Goal: Find specific page/section: Find specific page/section

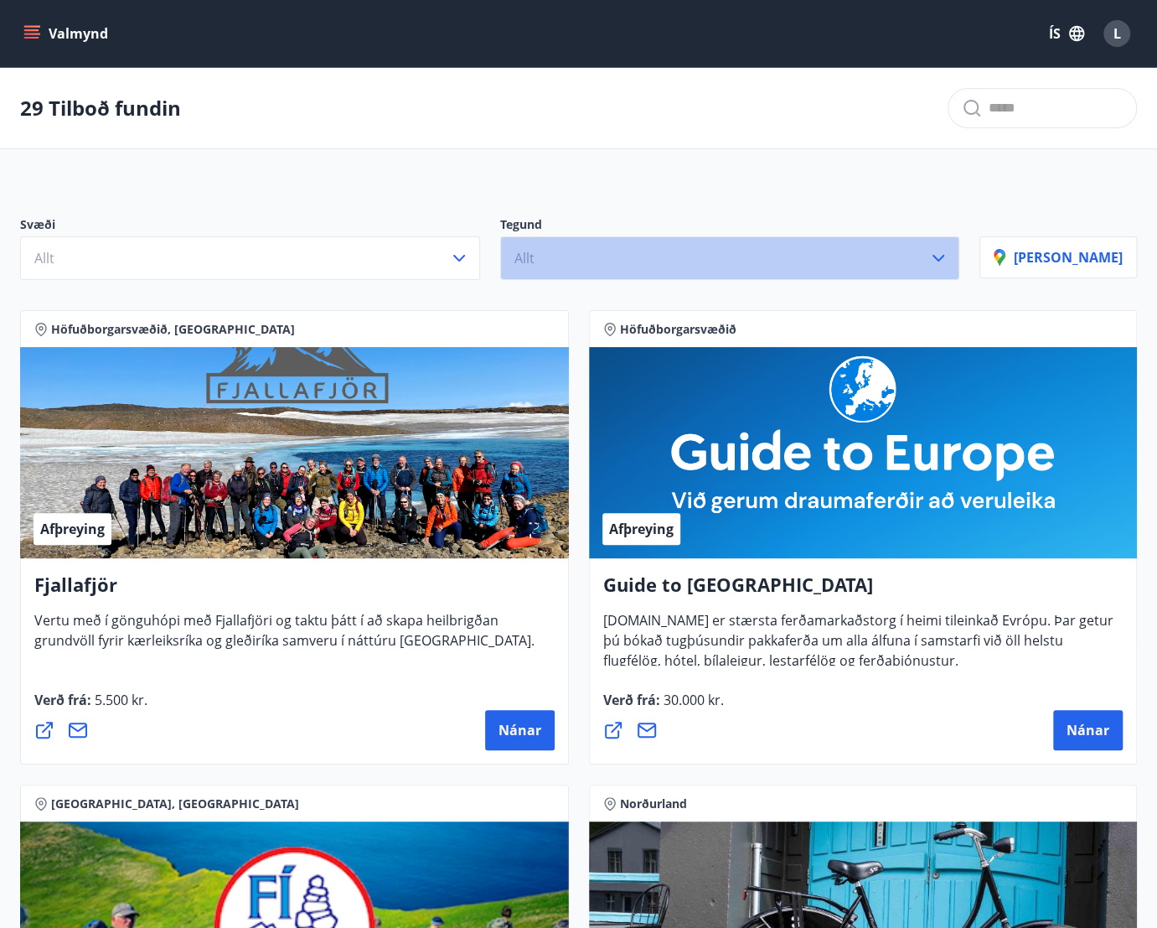
click at [610, 266] on button "Allt" at bounding box center [730, 258] width 460 height 44
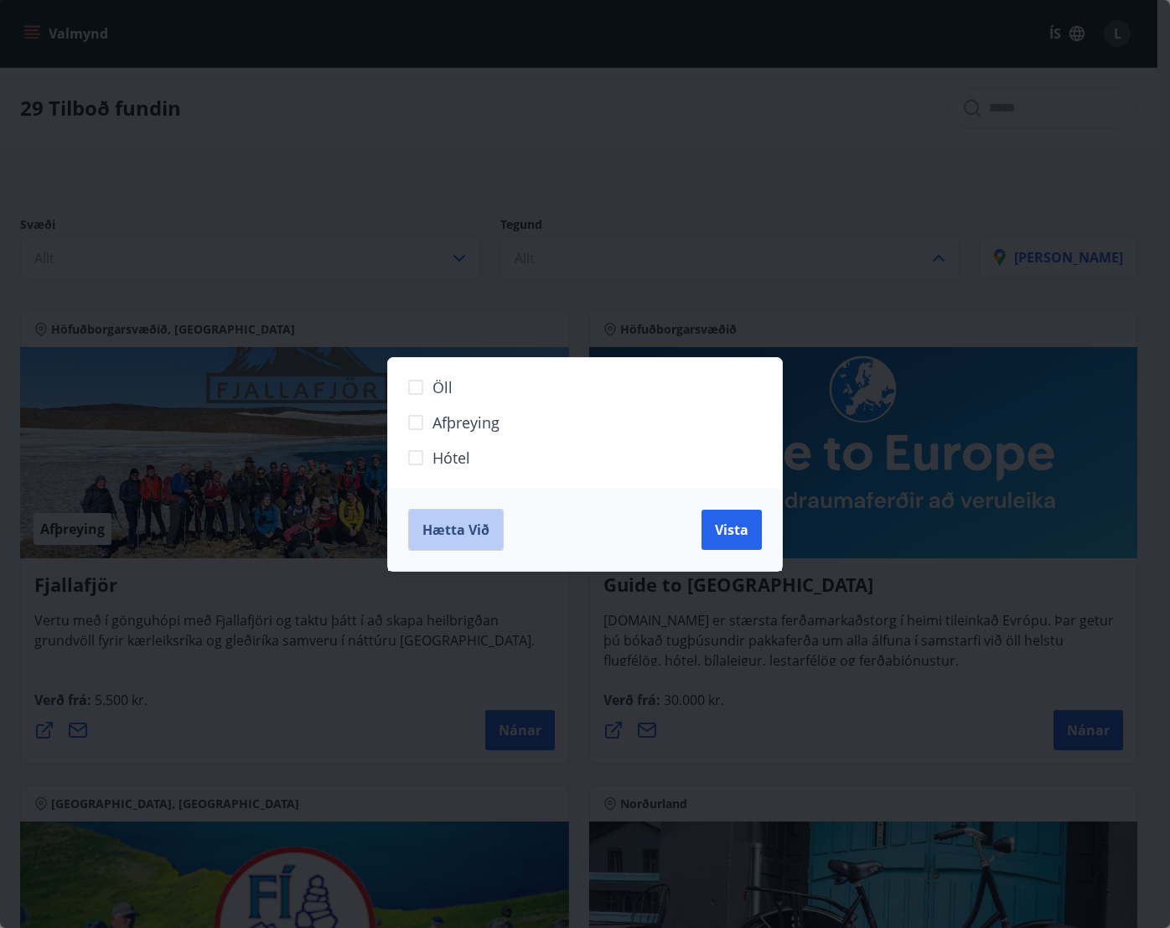
click at [482, 536] on span "Hætta við" at bounding box center [455, 529] width 67 height 18
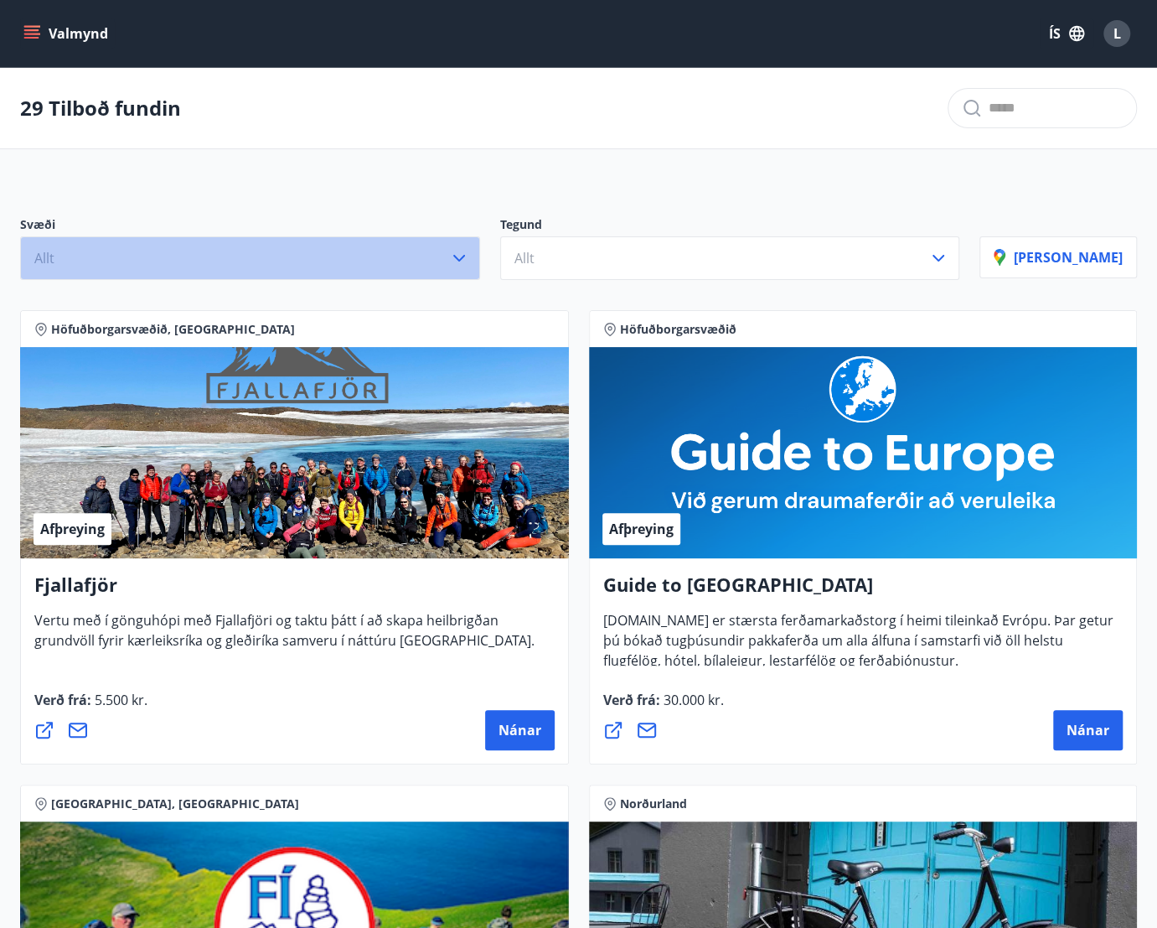
click at [463, 254] on button "Allt" at bounding box center [250, 258] width 460 height 44
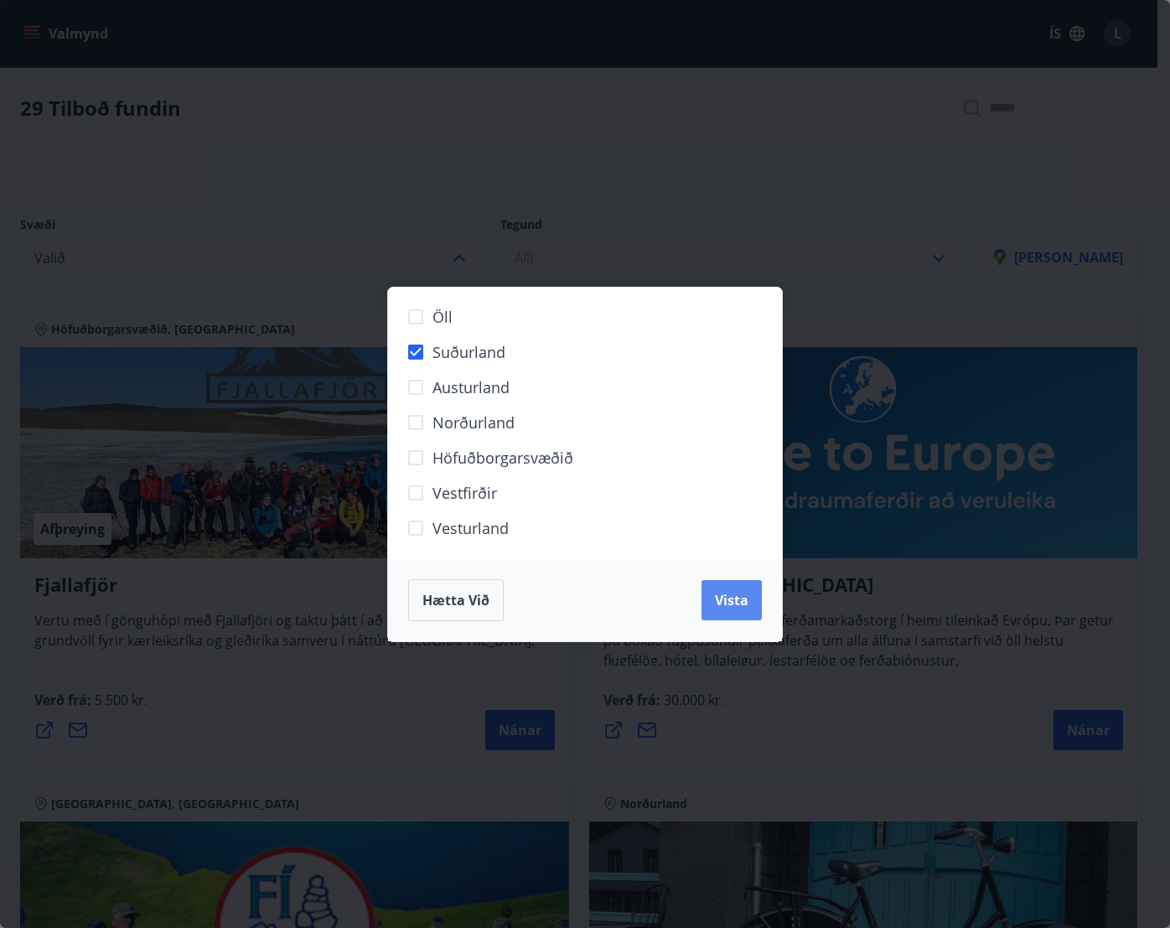
click at [727, 603] on span "Vista" at bounding box center [732, 600] width 34 height 18
